Goal: Task Accomplishment & Management: Use online tool/utility

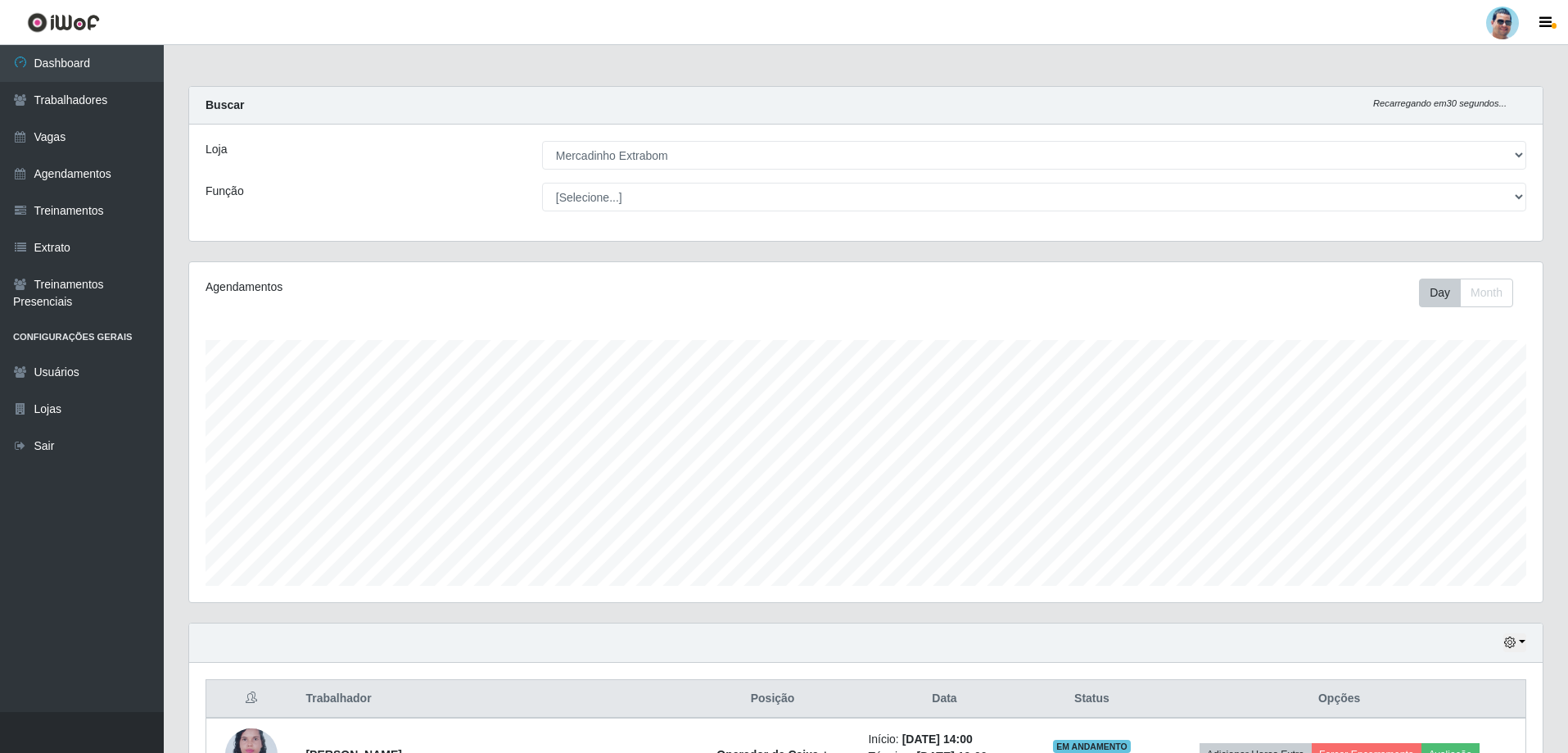
select select "175"
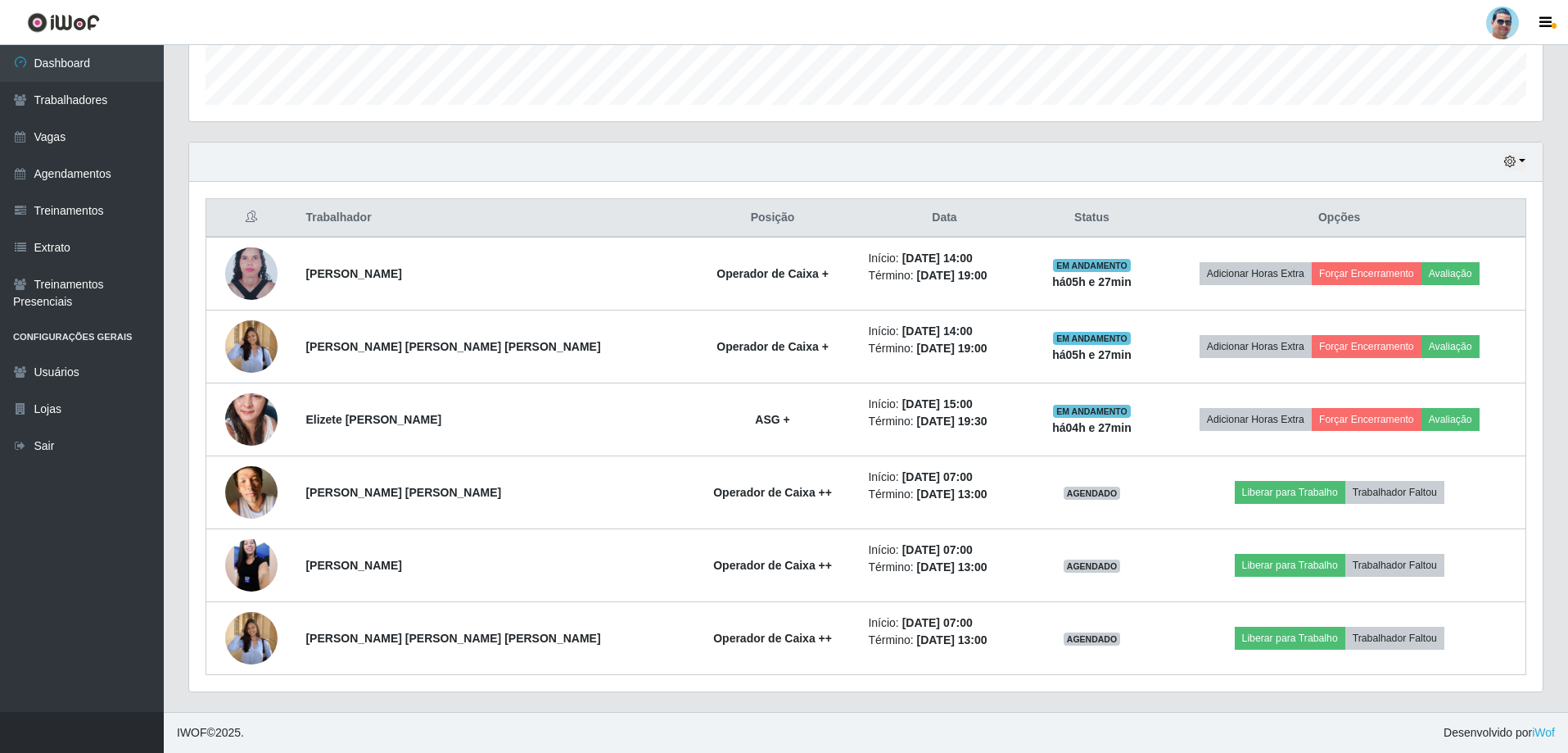
scroll to position [340, 1354]
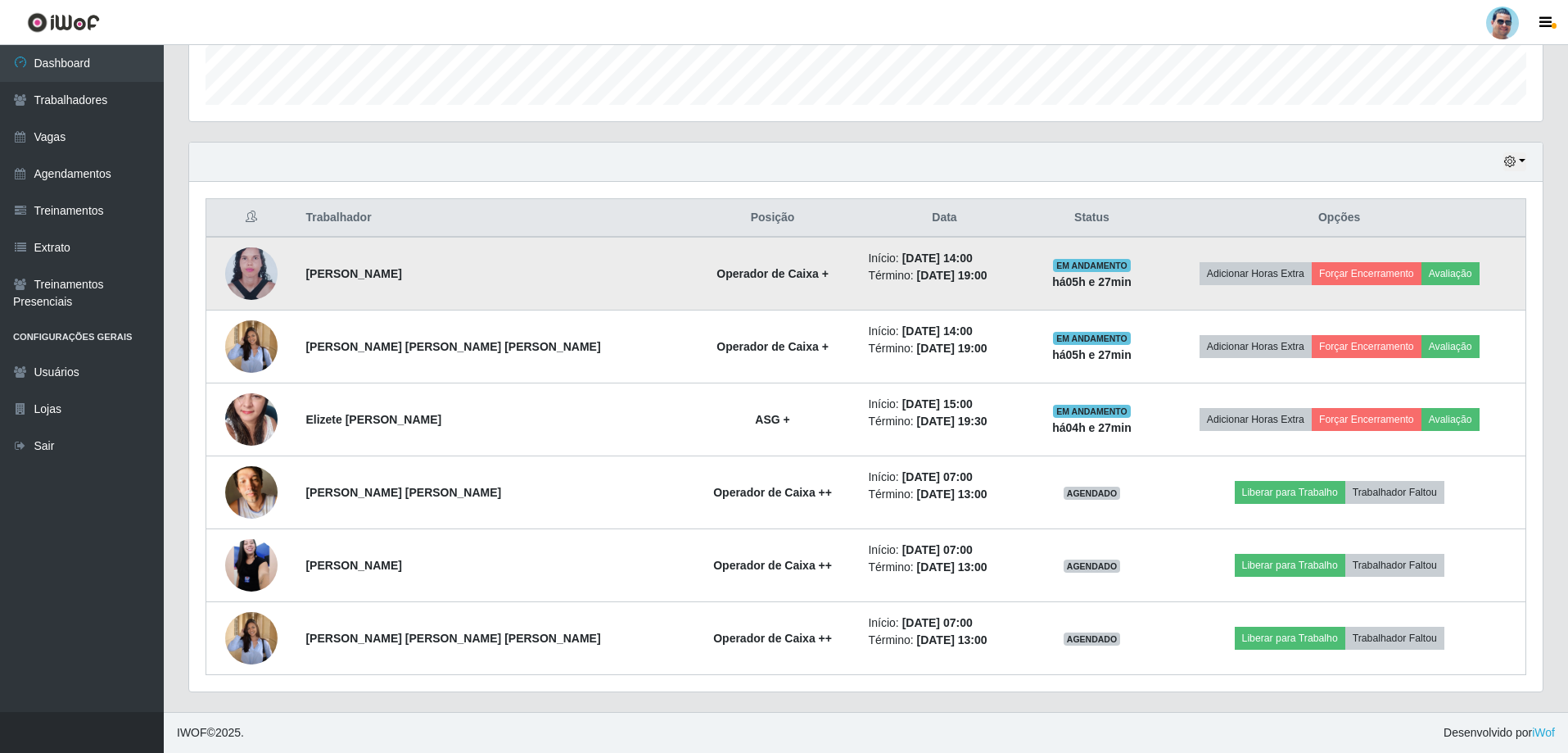
click at [1349, 258] on td "Adicionar Horas Extra Forçar Encerramento Avaliação" at bounding box center [1339, 274] width 372 height 73
click at [1346, 277] on button "Forçar Encerramento" at bounding box center [1366, 273] width 109 height 23
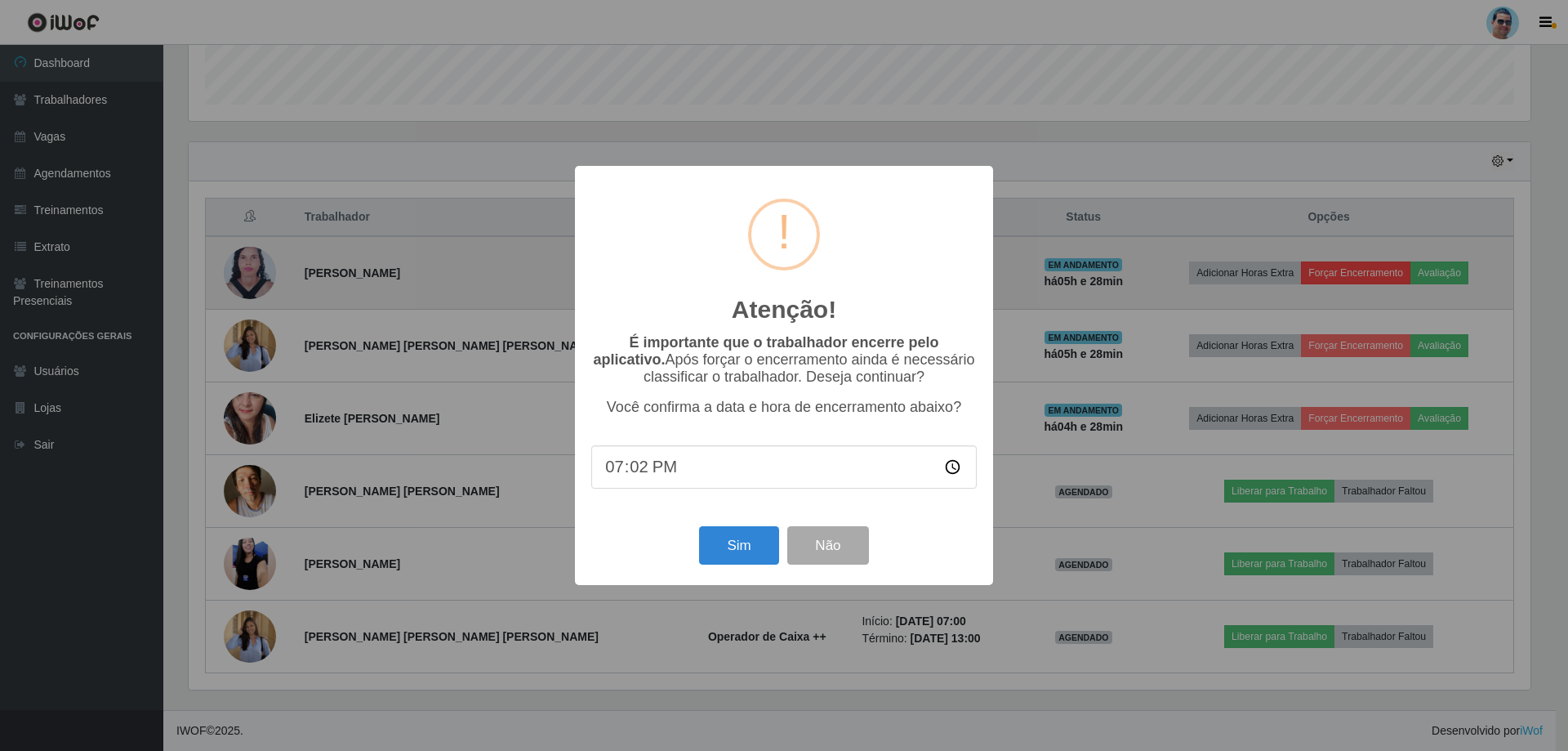
type input "19:25"
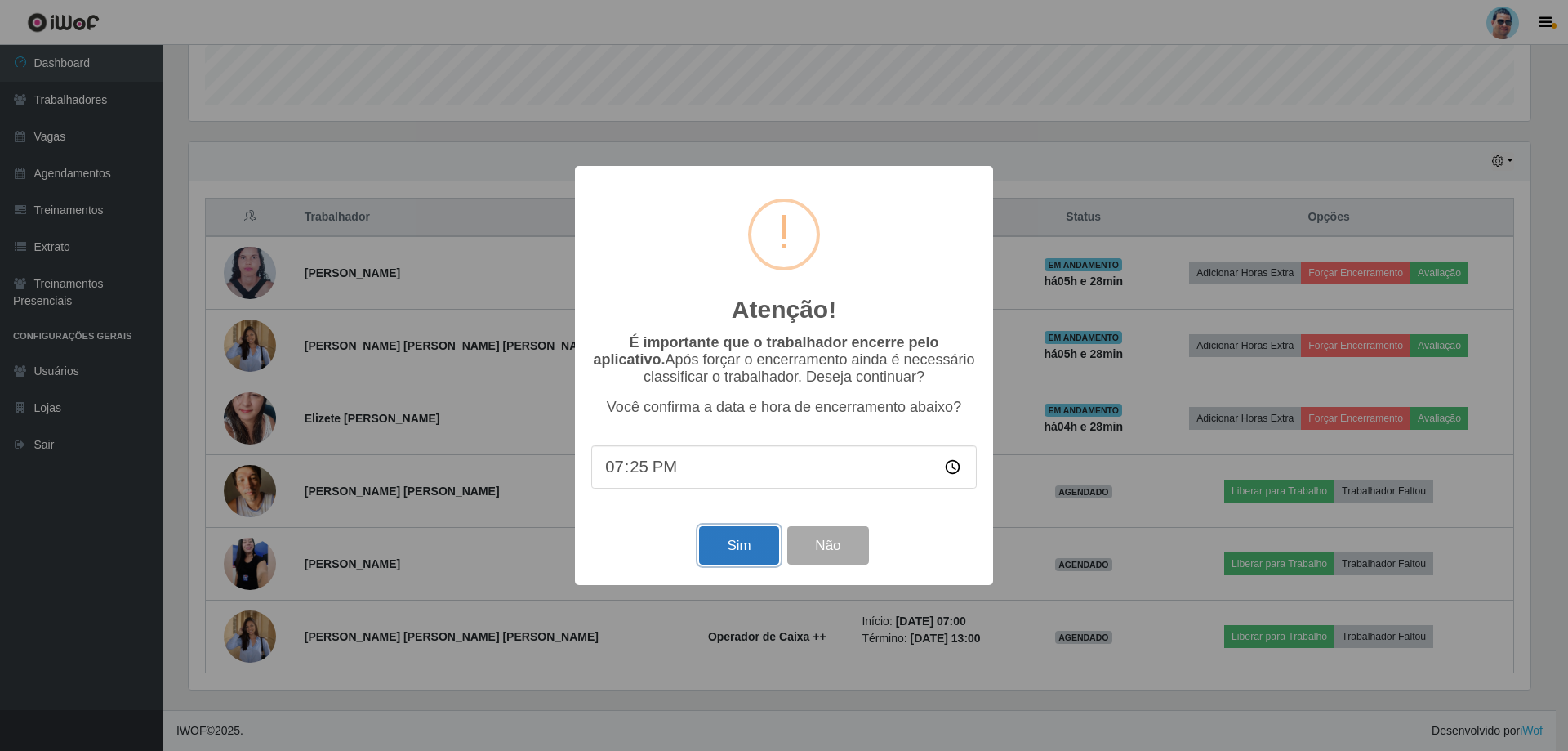
click at [741, 553] on button "Sim" at bounding box center [738, 545] width 79 height 38
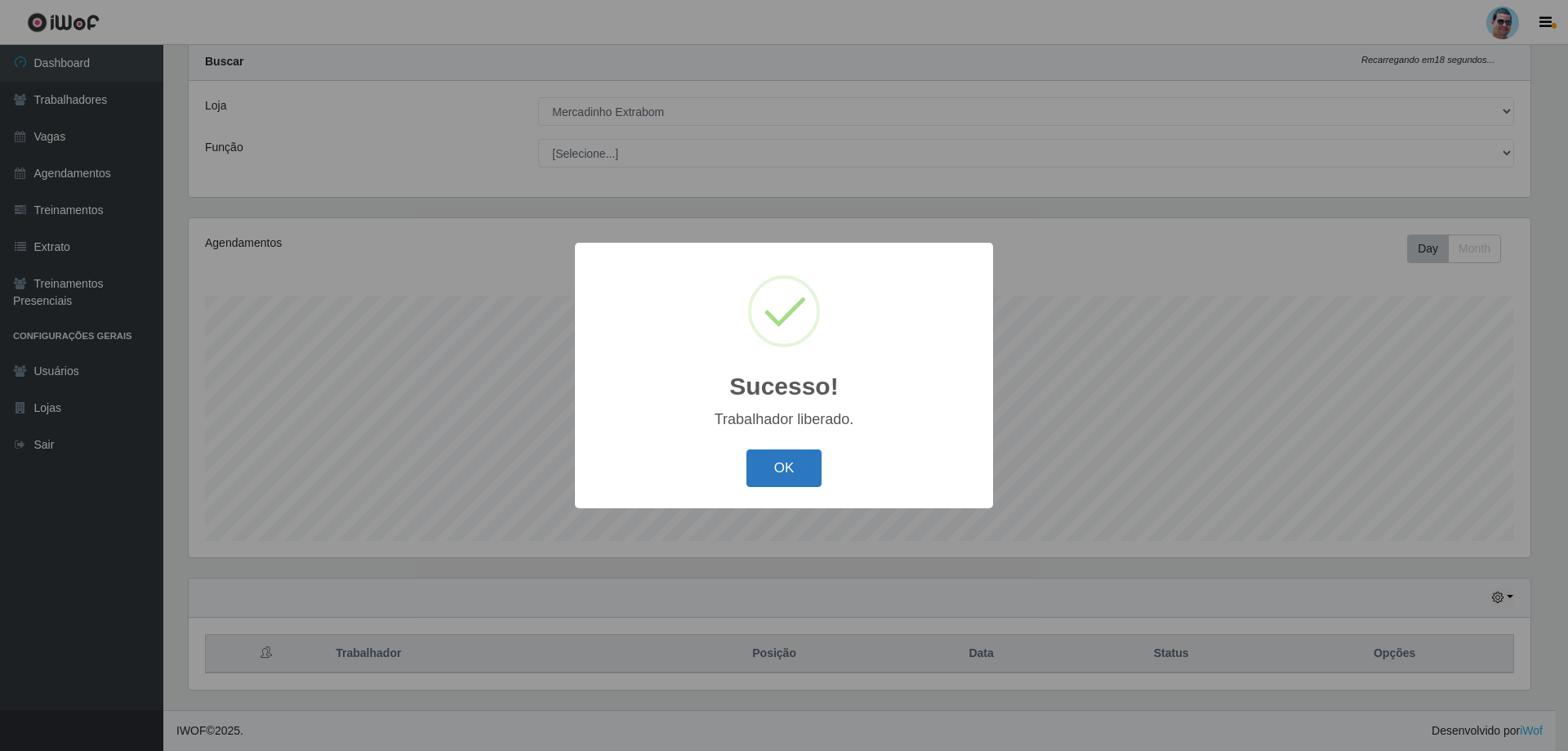
click at [755, 470] on button "OK" at bounding box center [784, 469] width 76 height 38
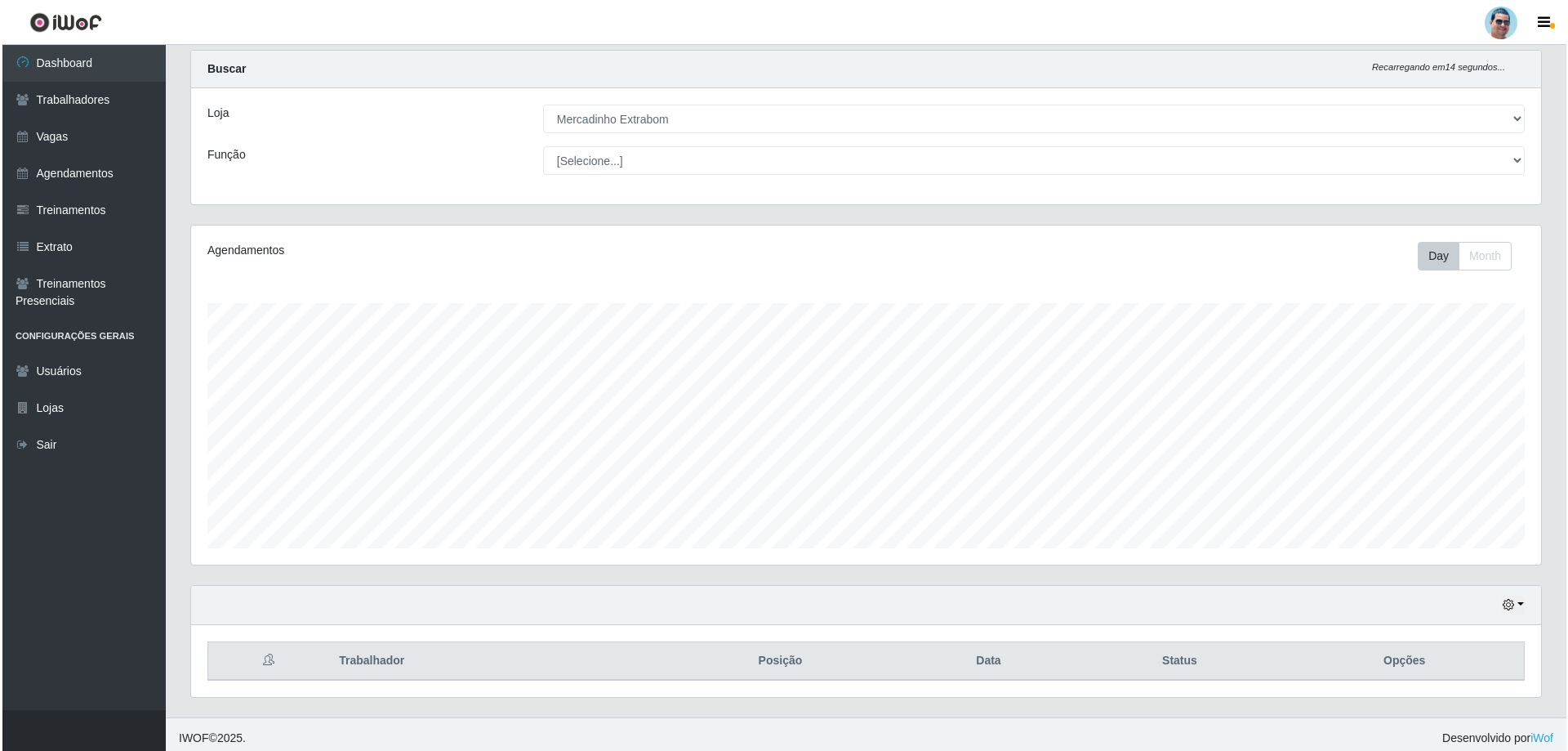
scroll to position [43, 0]
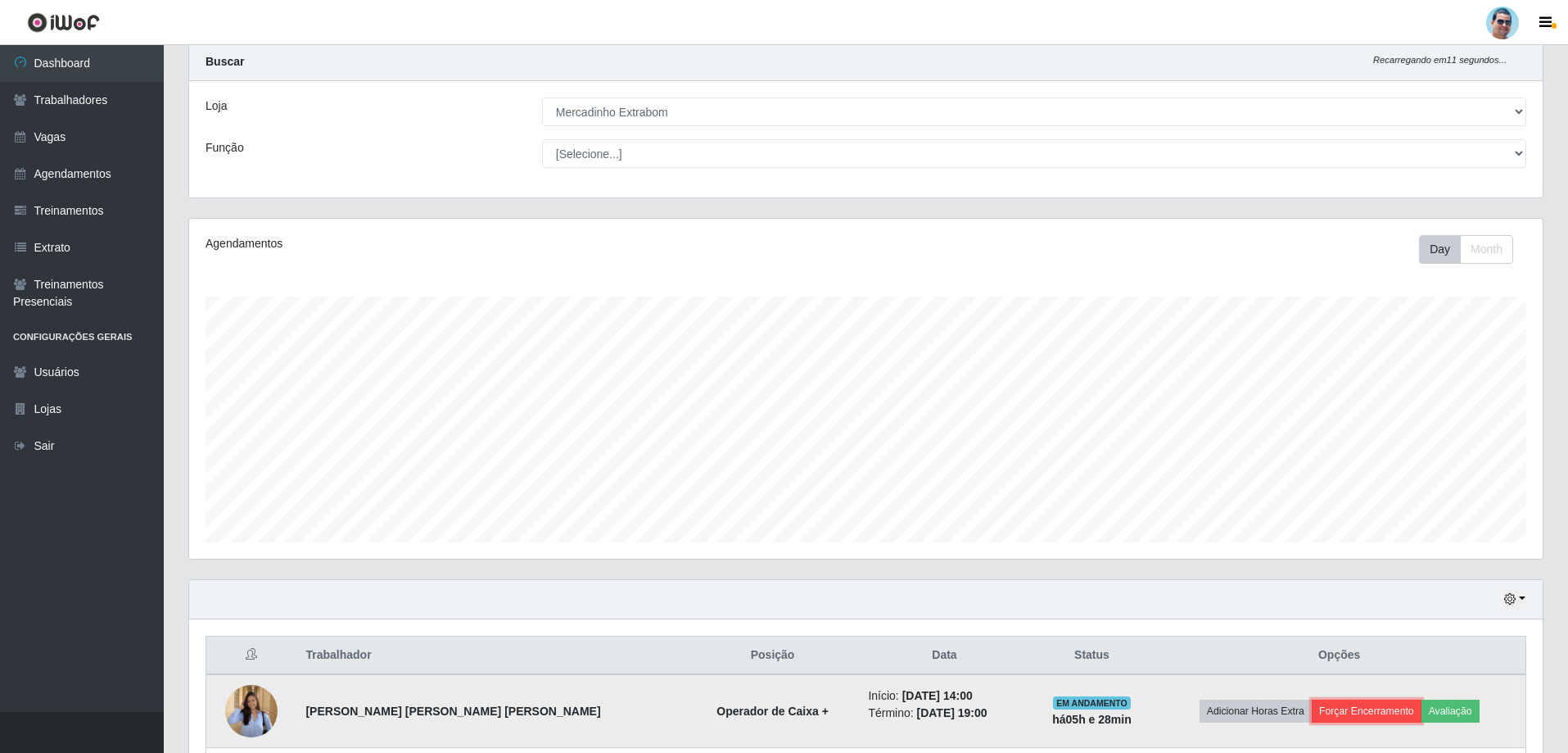
click at [1379, 706] on button "Forçar Encerramento" at bounding box center [1366, 710] width 109 height 23
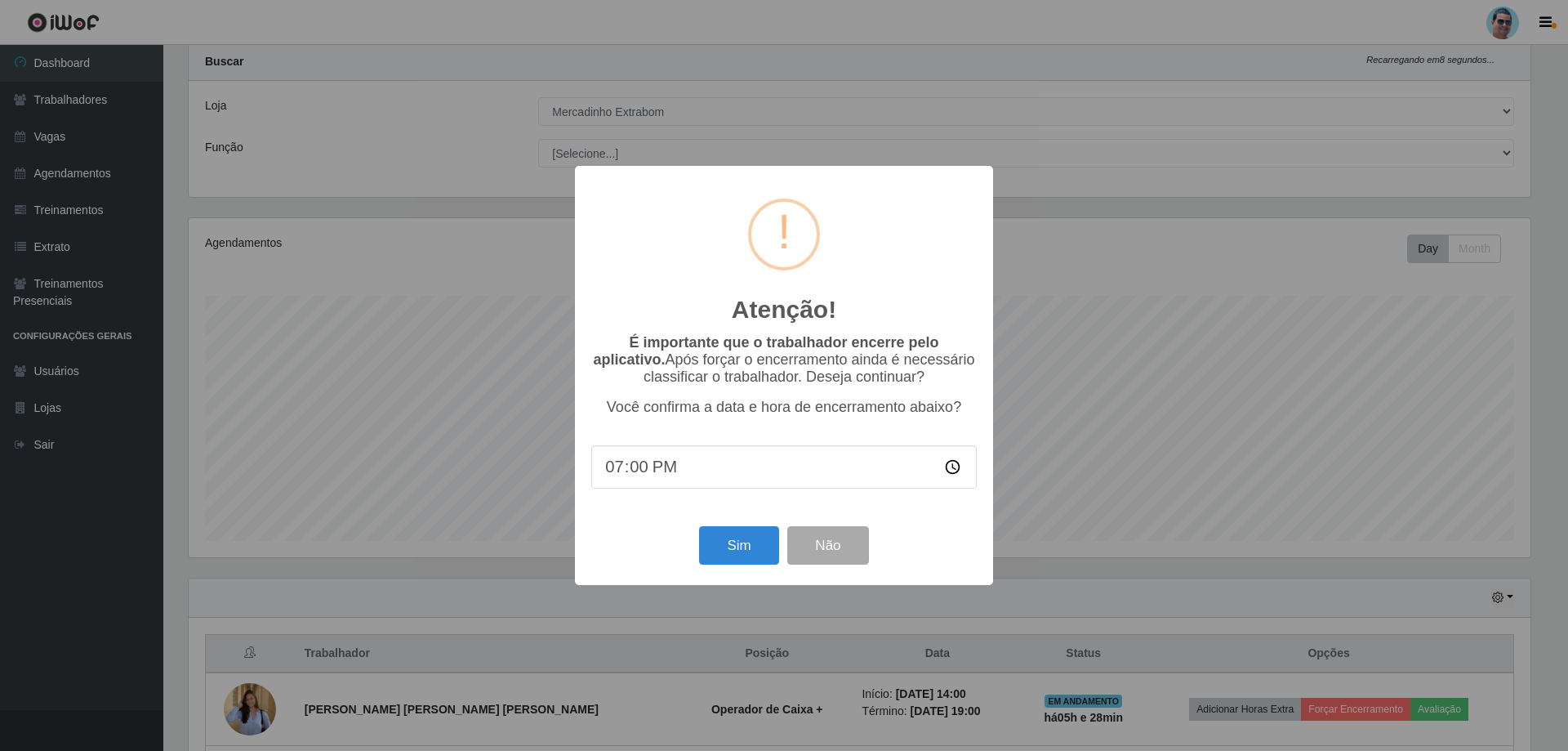
click at [638, 464] on input "19:00" at bounding box center [783, 467] width 385 height 43
type input "19:17"
click at [752, 539] on button "Sim" at bounding box center [738, 545] width 79 height 38
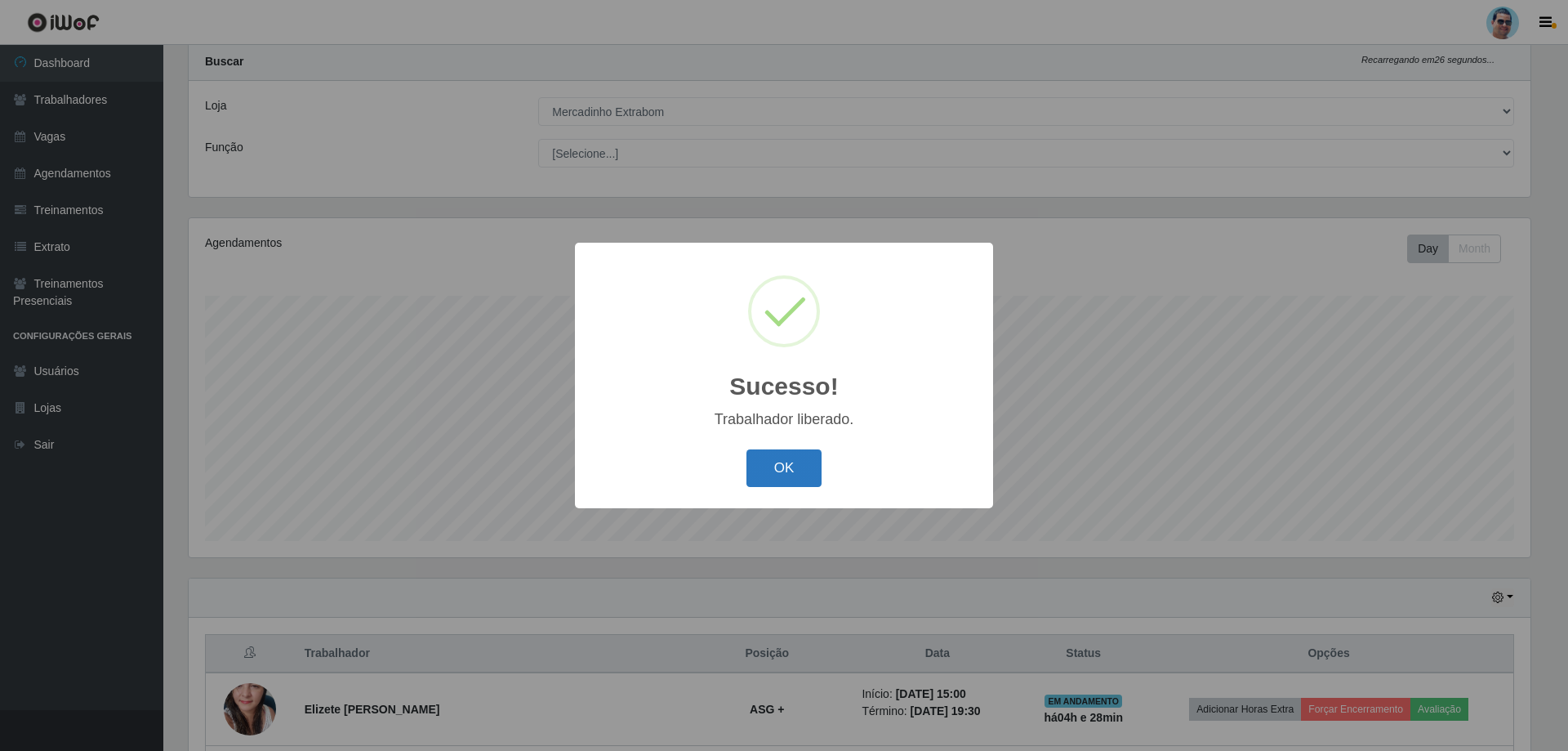
click at [793, 460] on button "OK" at bounding box center [784, 469] width 76 height 38
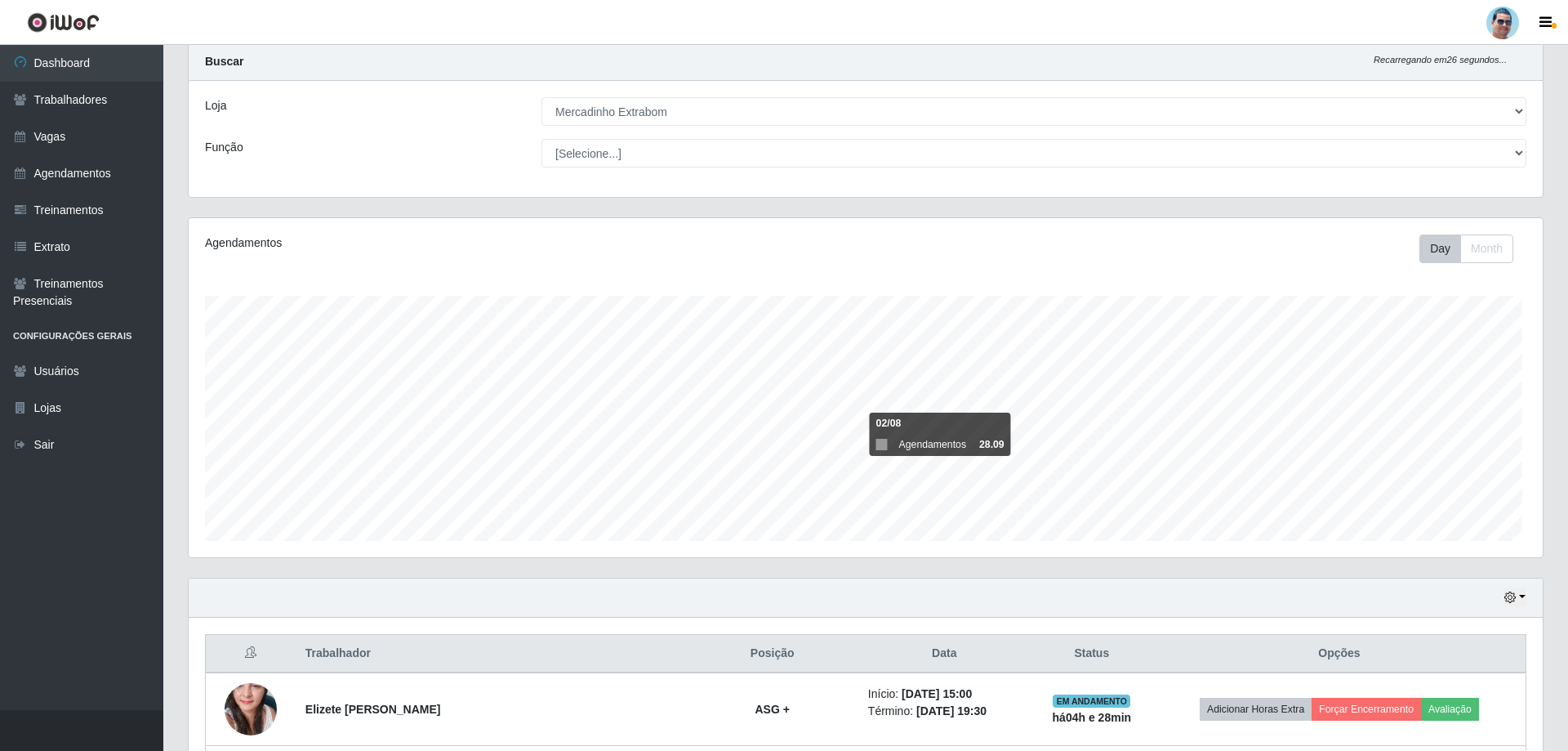
scroll to position [339, 1350]
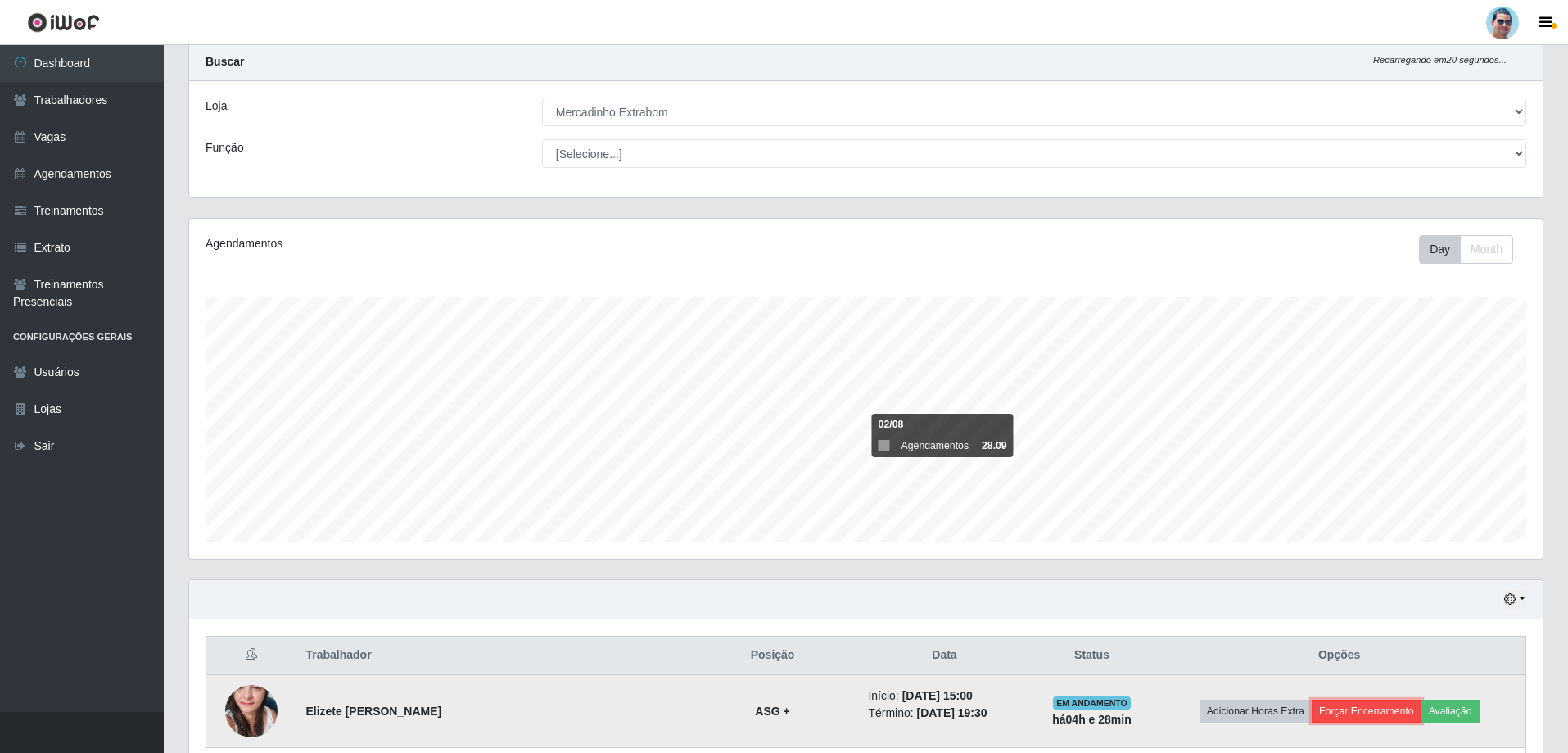
click at [1374, 706] on button "Forçar Encerramento" at bounding box center [1366, 710] width 109 height 23
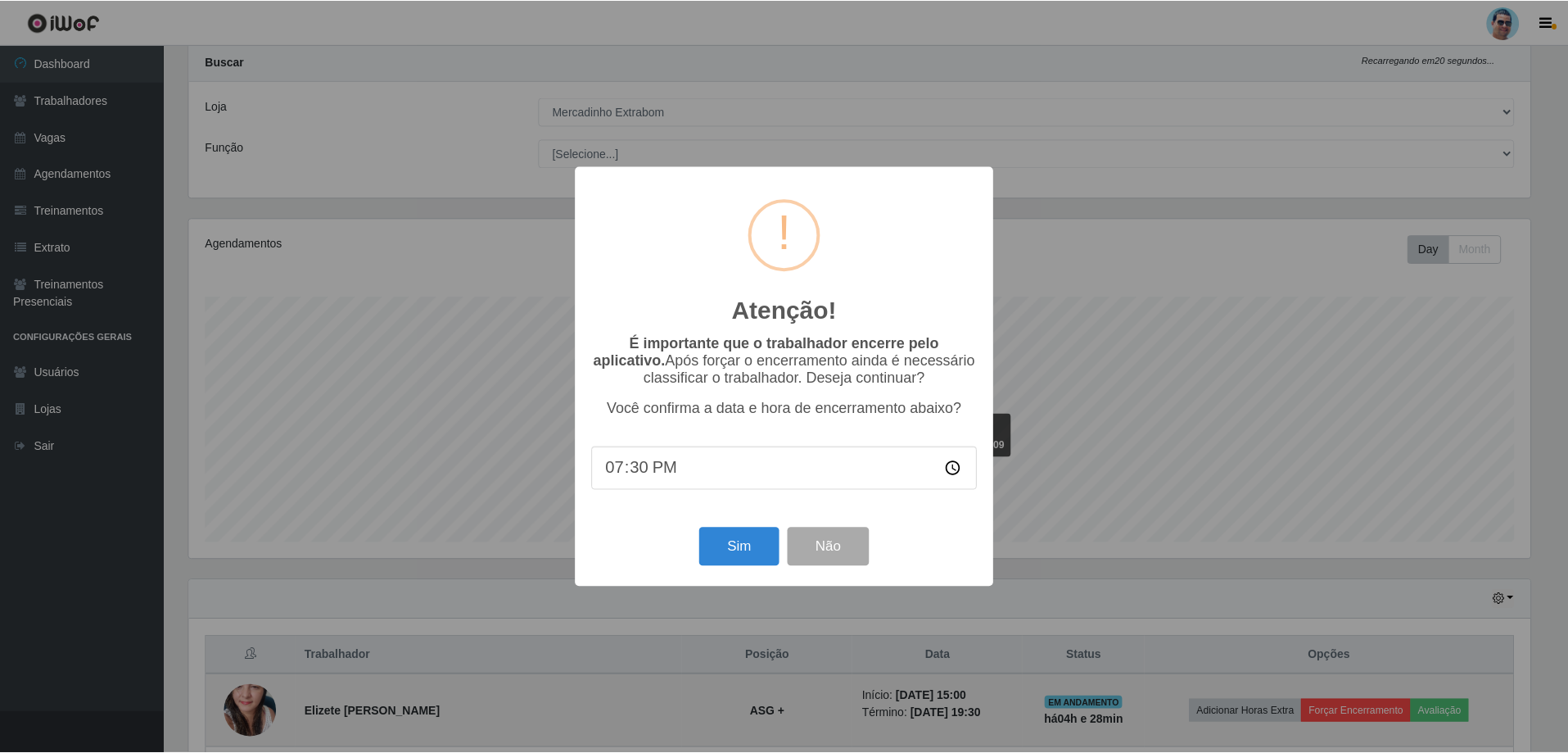
scroll to position [340, 1345]
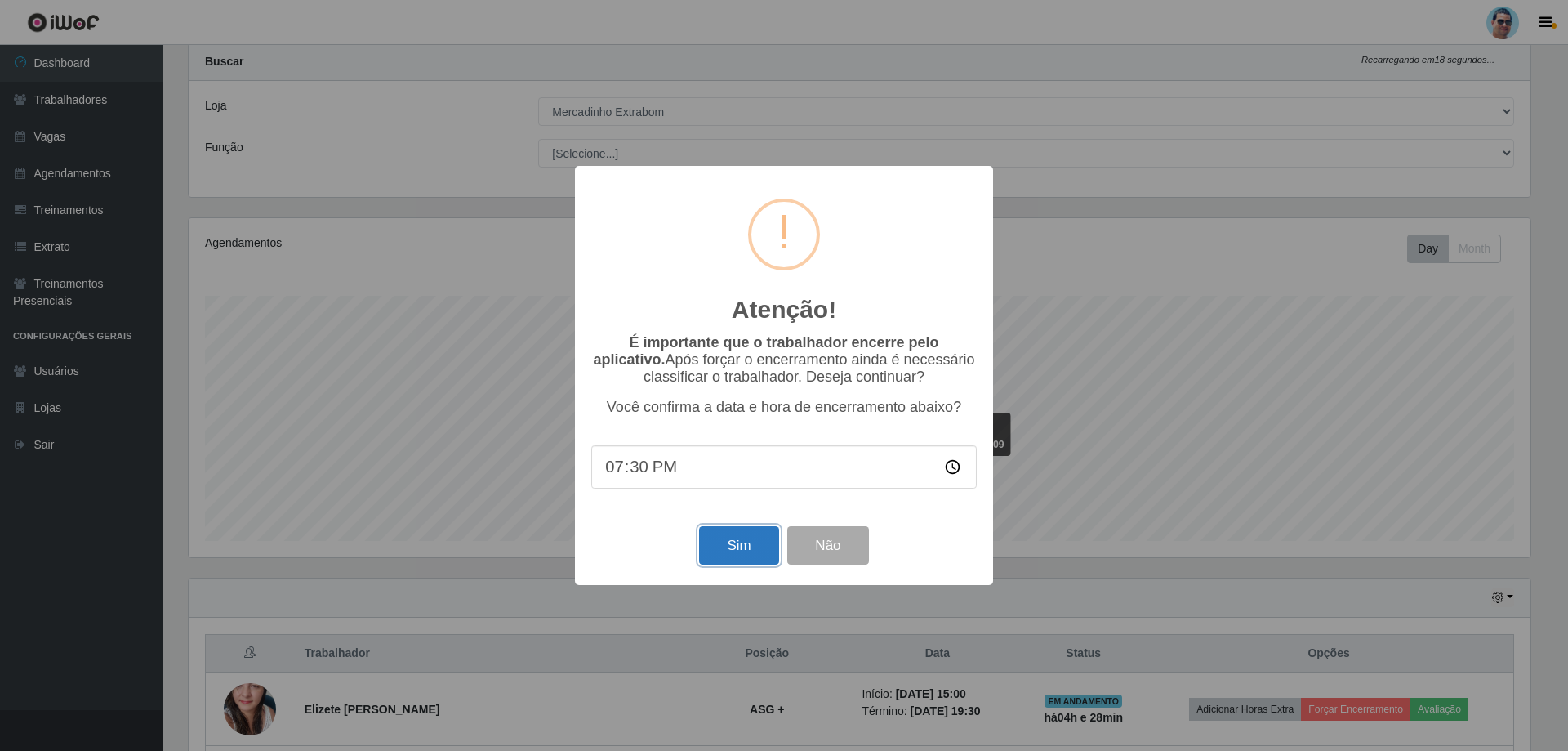
click at [720, 545] on button "Sim" at bounding box center [738, 545] width 79 height 38
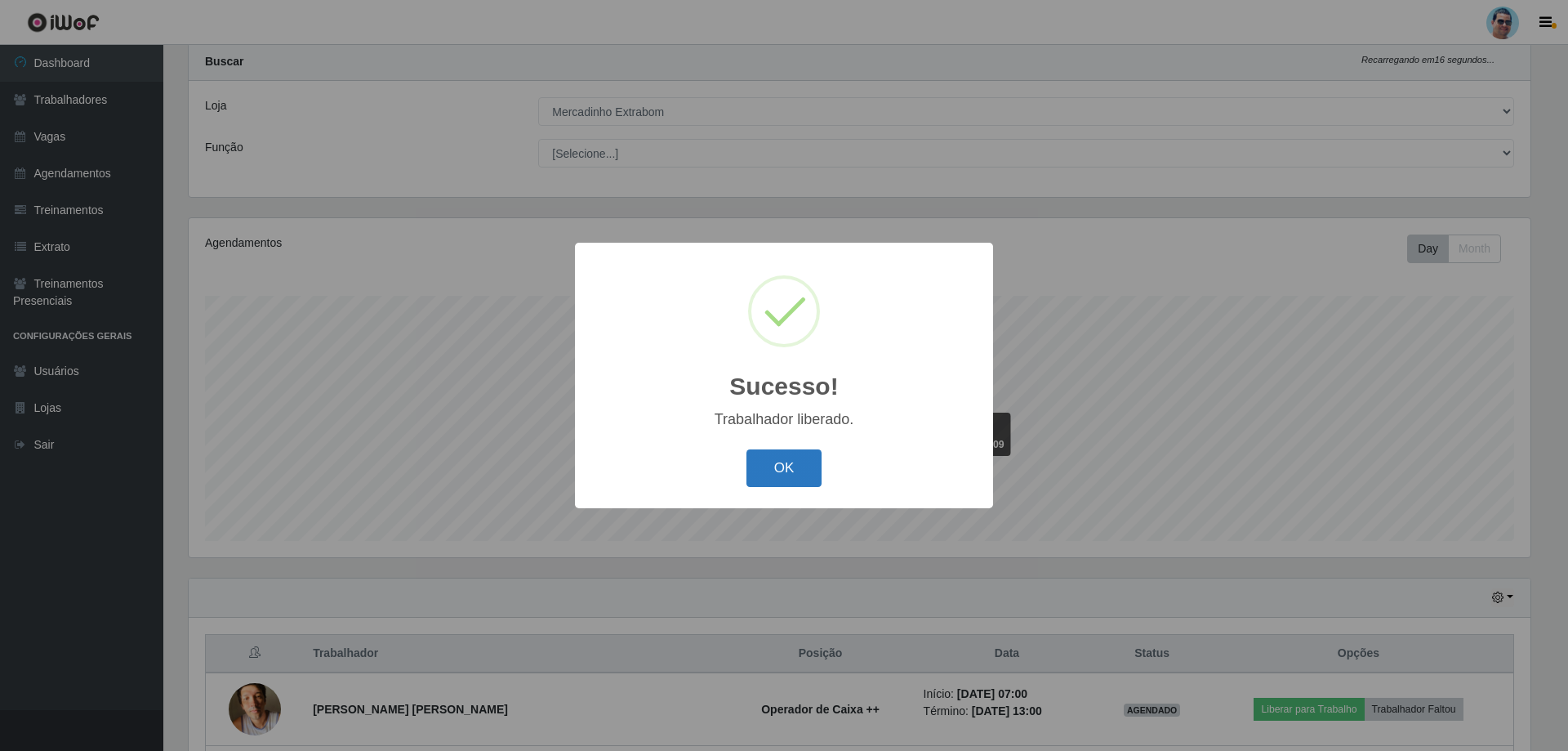
click at [806, 469] on button "OK" at bounding box center [784, 469] width 76 height 38
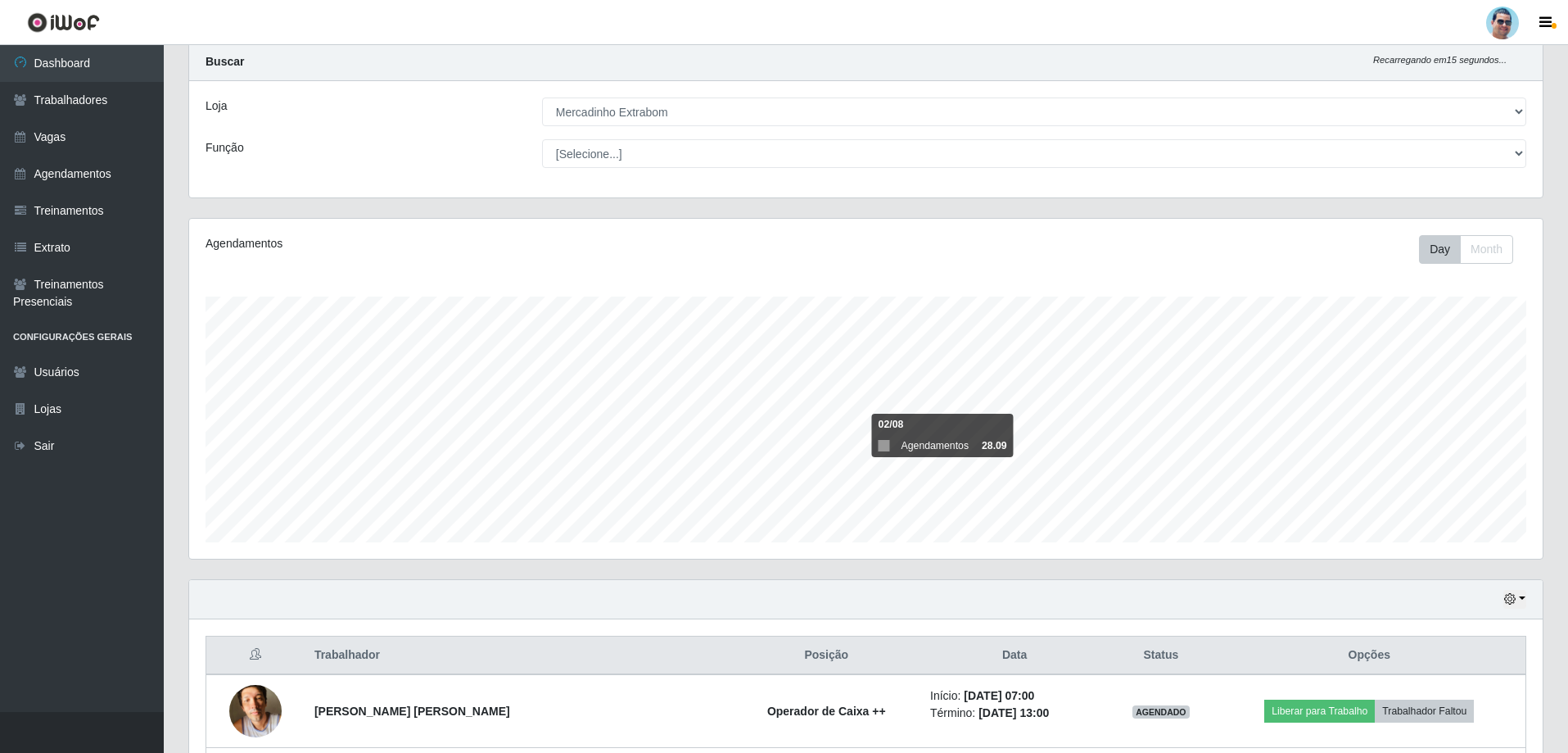
scroll to position [0, 0]
